Goal: Task Accomplishment & Management: Use online tool/utility

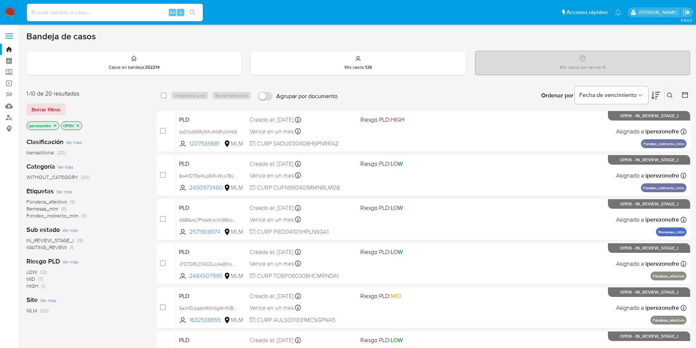
click at [99, 14] on input at bounding box center [115, 13] width 176 height 10
click at [671, 91] on button at bounding box center [671, 95] width 12 height 9
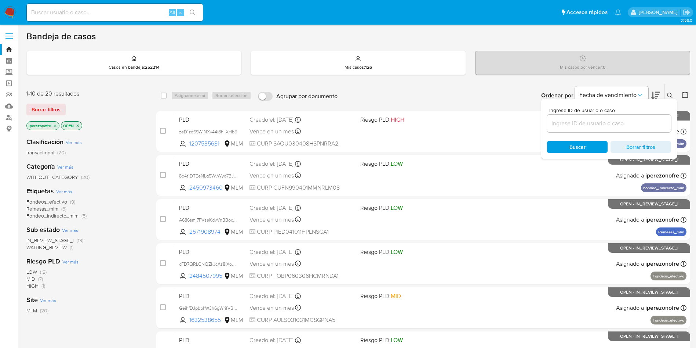
click at [618, 128] on div at bounding box center [609, 124] width 124 height 18
click at [619, 125] on input at bounding box center [609, 124] width 124 height 10
paste input "2085851923"
type input "2085851923"
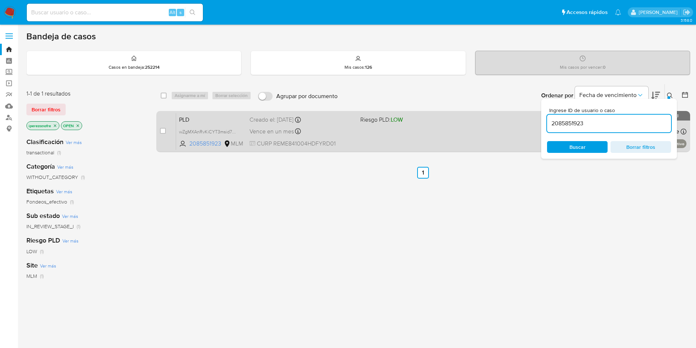
click at [375, 128] on div "PLD wZgMXAnRvKiCYT3msid7Gs2R 2085851923 MLM Riesgo PLD: LOW Creado el: 12/08/20…" at bounding box center [431, 131] width 511 height 37
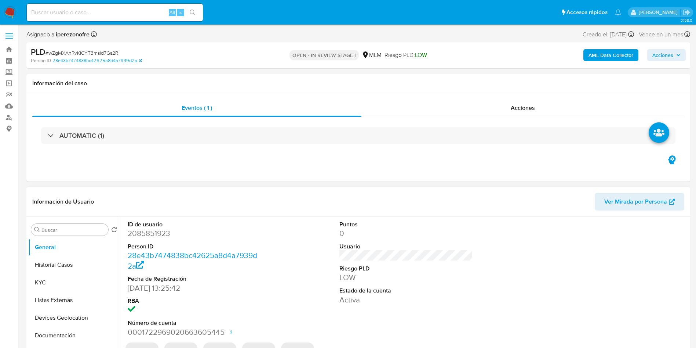
select select "10"
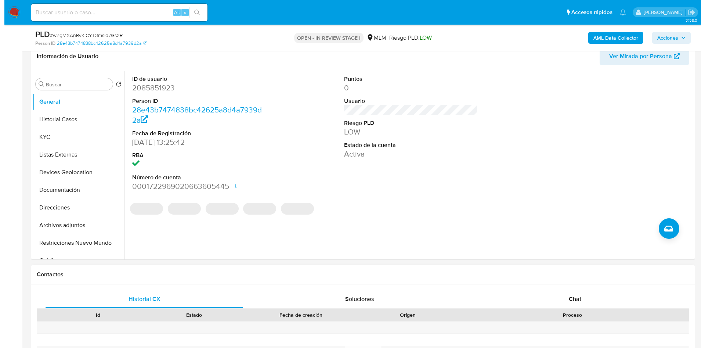
scroll to position [110, 0]
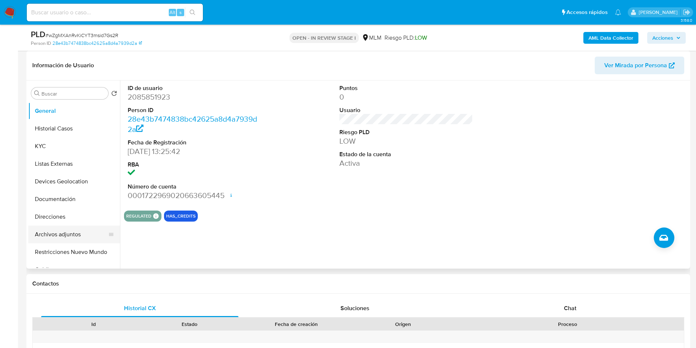
click at [70, 231] on button "Archivos adjuntos" at bounding box center [71, 234] width 86 height 18
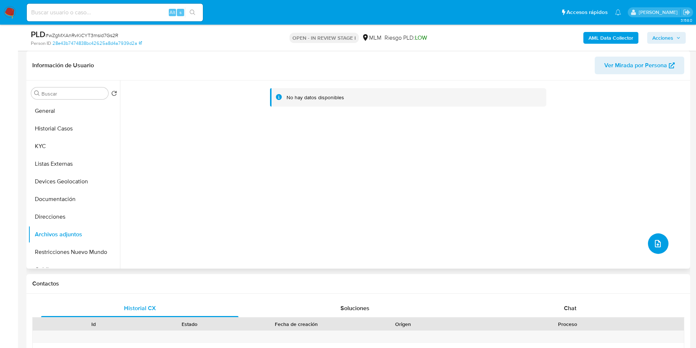
click at [654, 247] on icon "upload-file" at bounding box center [658, 243] width 9 height 9
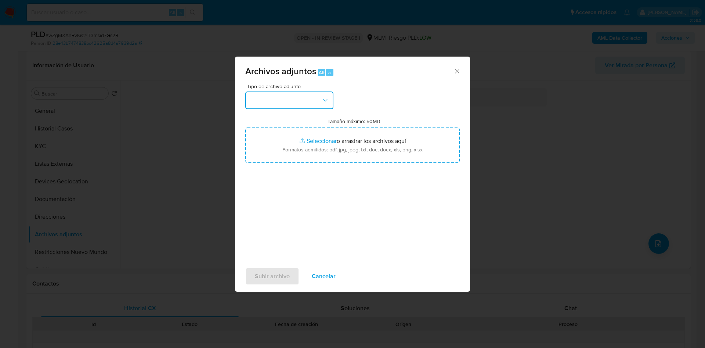
click at [311, 105] on button "button" at bounding box center [289, 100] width 88 height 18
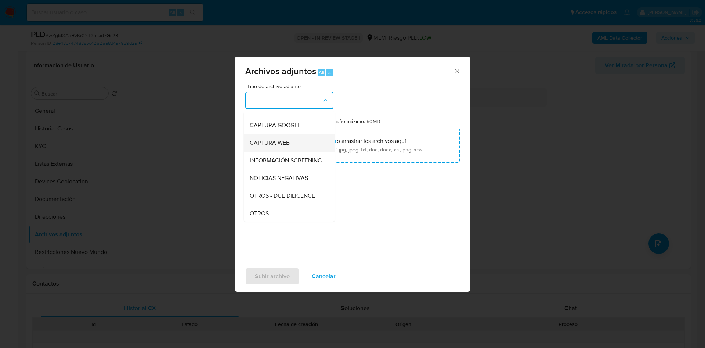
scroll to position [55, 0]
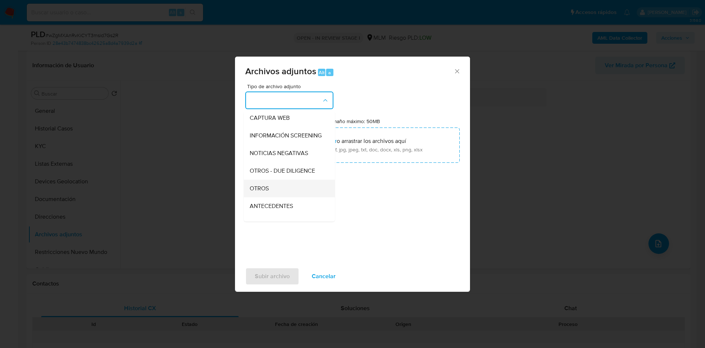
click at [285, 188] on div "OTROS" at bounding box center [287, 188] width 75 height 18
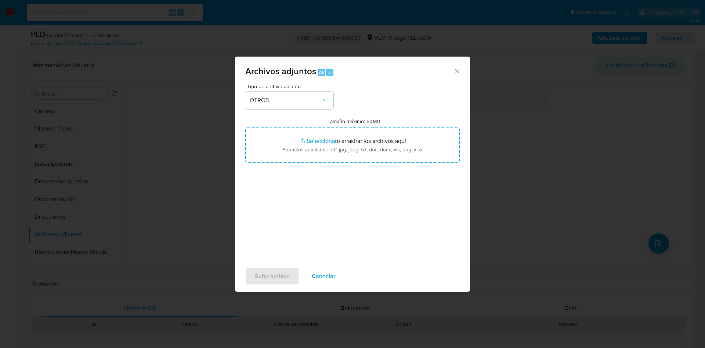
click at [404, 249] on div "Tipo de archivo adjunto OTROS Tamaño máximo: 50MB Seleccionar archivos Seleccio…" at bounding box center [352, 170] width 214 height 173
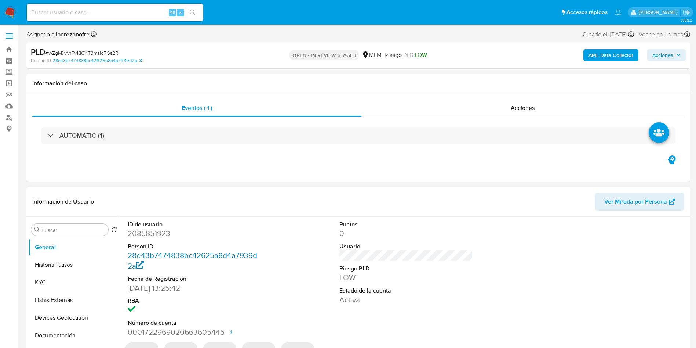
select select "10"
click at [55, 276] on button "KYC" at bounding box center [71, 282] width 86 height 18
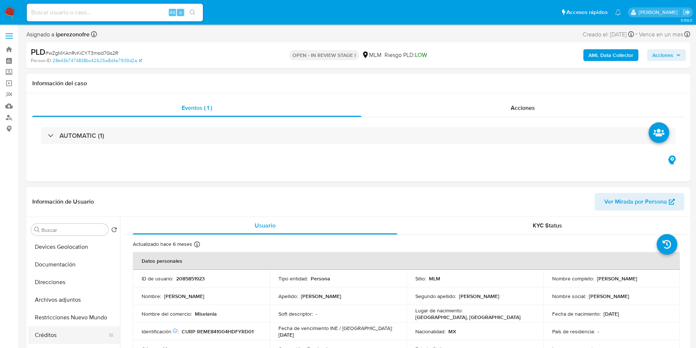
scroll to position [55, 0]
click at [70, 315] on button "Archivos adjuntos" at bounding box center [71, 315] width 86 height 18
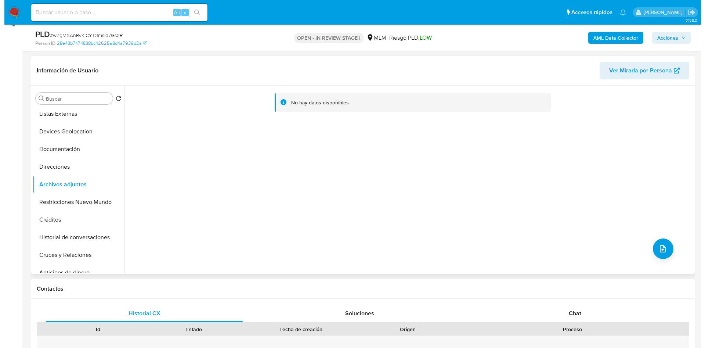
scroll to position [110, 0]
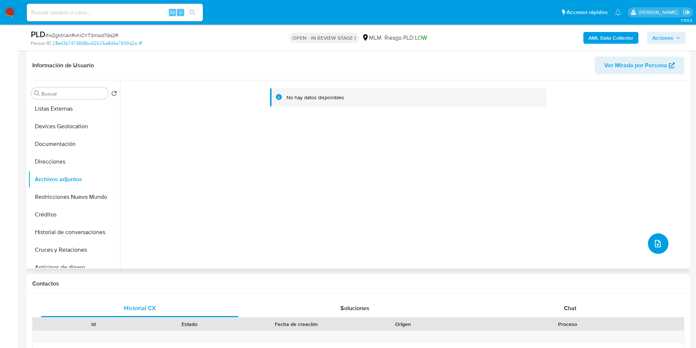
click at [654, 240] on span "upload-file" at bounding box center [658, 243] width 9 height 9
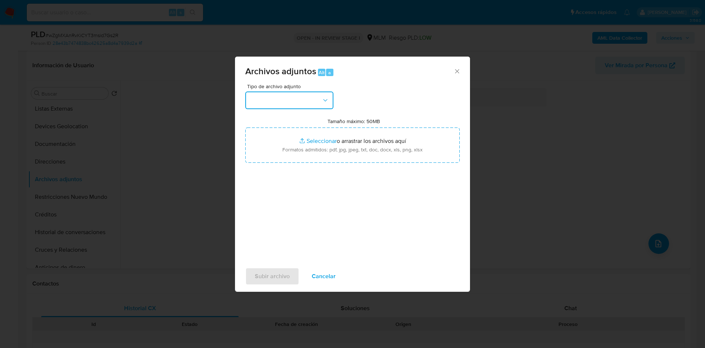
click at [306, 95] on button "button" at bounding box center [289, 100] width 88 height 18
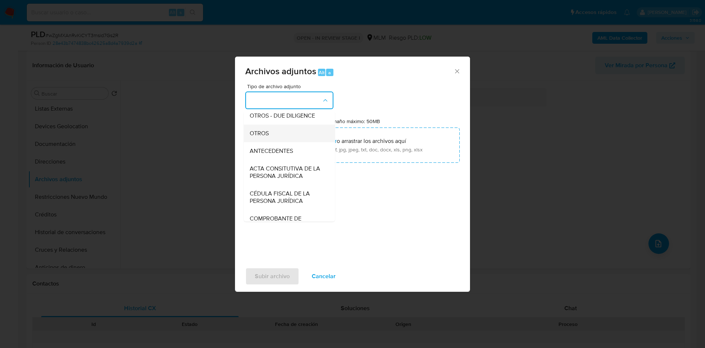
click at [268, 137] on span "OTROS" at bounding box center [259, 133] width 19 height 7
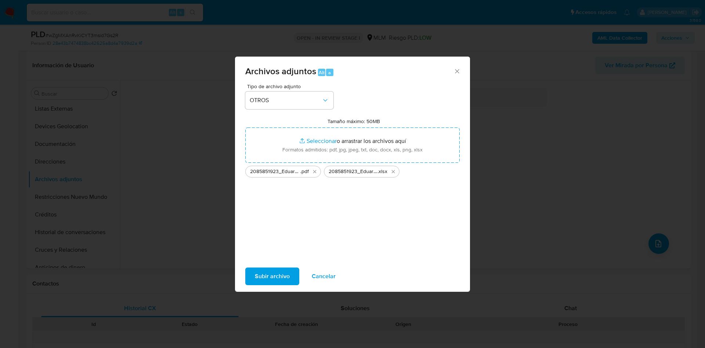
click at [275, 277] on span "Subir archivo" at bounding box center [272, 276] width 35 height 16
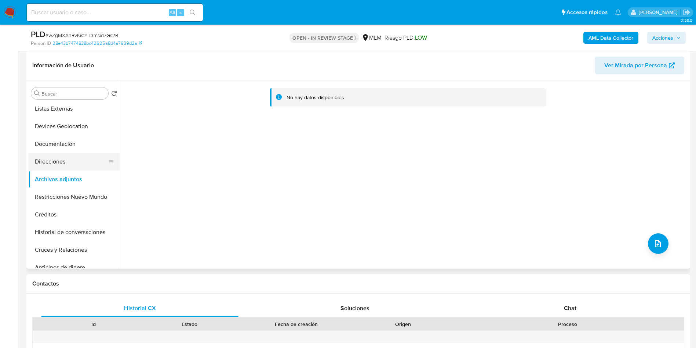
click at [48, 166] on button "Direcciones" at bounding box center [71, 162] width 86 height 18
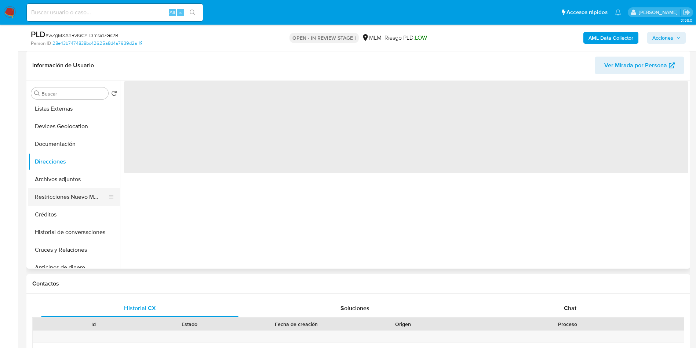
click at [55, 188] on button "Restricciones Nuevo Mundo" at bounding box center [71, 197] width 86 height 18
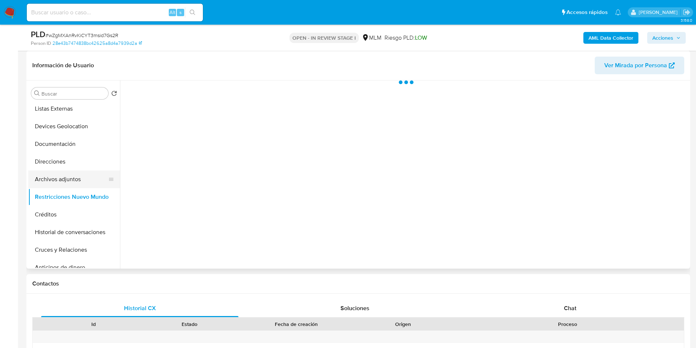
click at [61, 178] on button "Archivos adjuntos" at bounding box center [71, 179] width 86 height 18
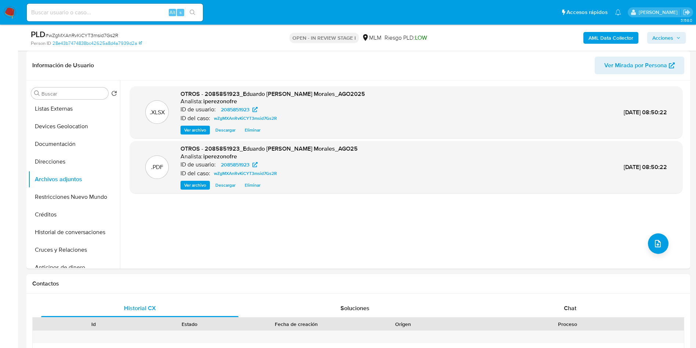
click at [674, 39] on span "Acciones" at bounding box center [667, 38] width 28 height 10
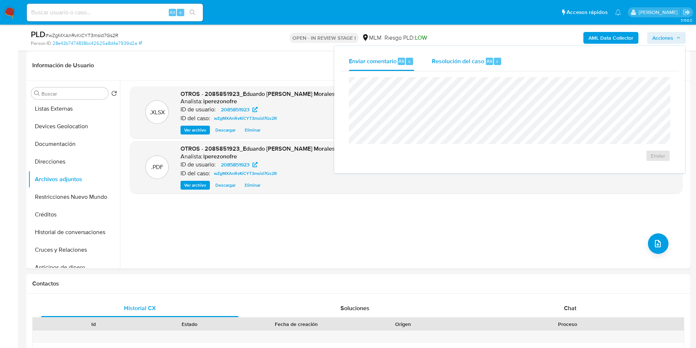
click at [457, 58] on span "Resolución del caso" at bounding box center [458, 61] width 52 height 8
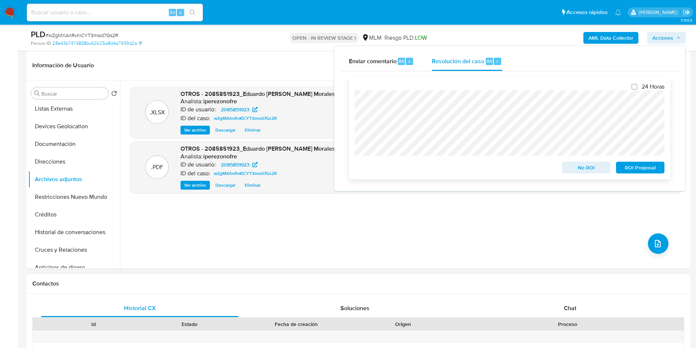
click at [647, 167] on span "ROI Proposal" at bounding box center [640, 167] width 38 height 10
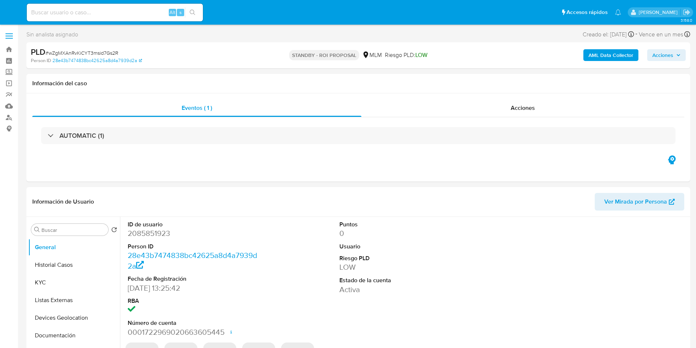
select select "10"
click at [60, 264] on button "Historial Casos" at bounding box center [71, 265] width 86 height 18
